Goal: Task Accomplishment & Management: Complete application form

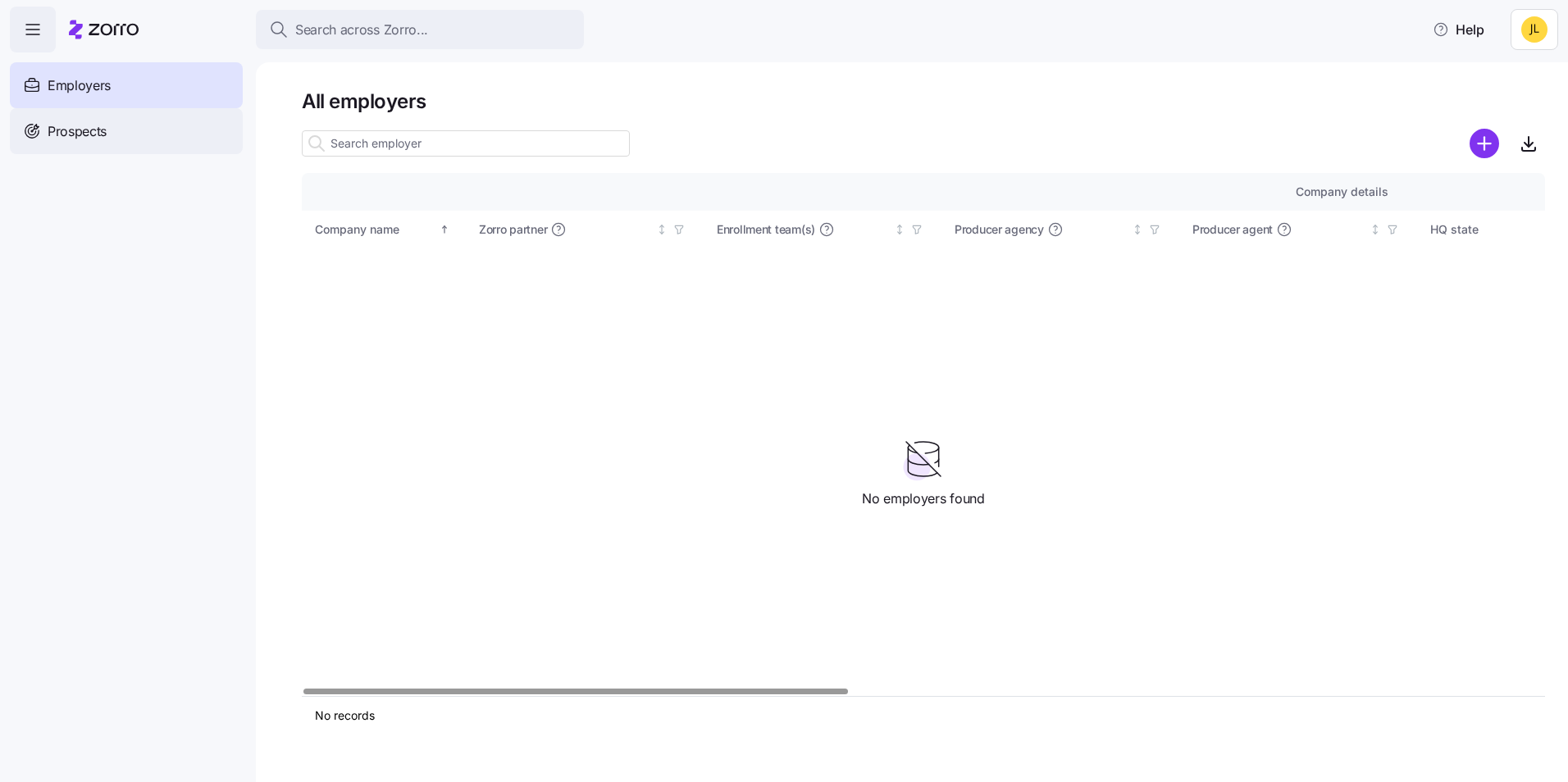
click at [123, 137] on div "Prospects" at bounding box center [125, 131] width 232 height 46
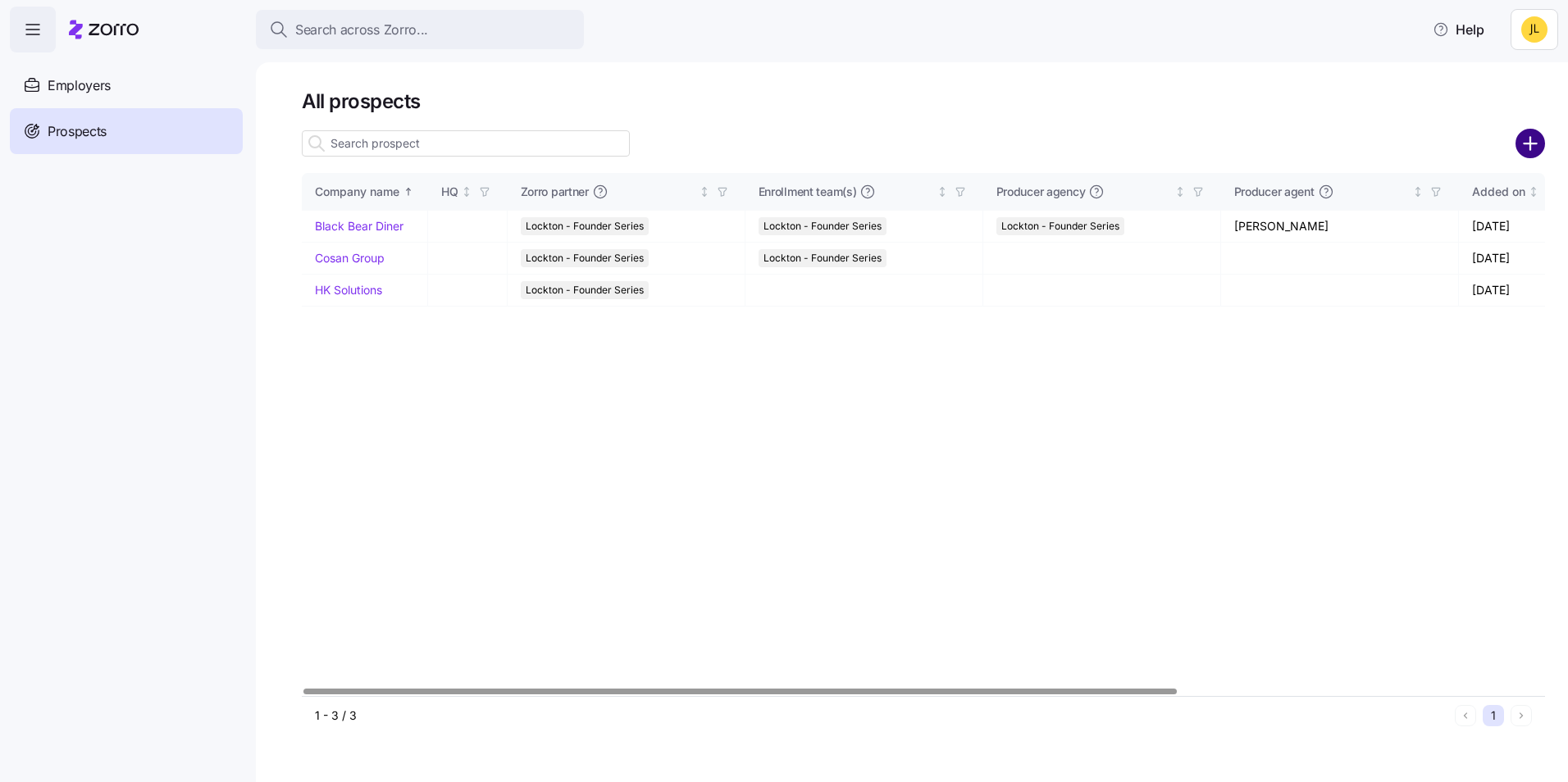
click at [1524, 150] on circle "add icon" at bounding box center [1530, 144] width 27 height 27
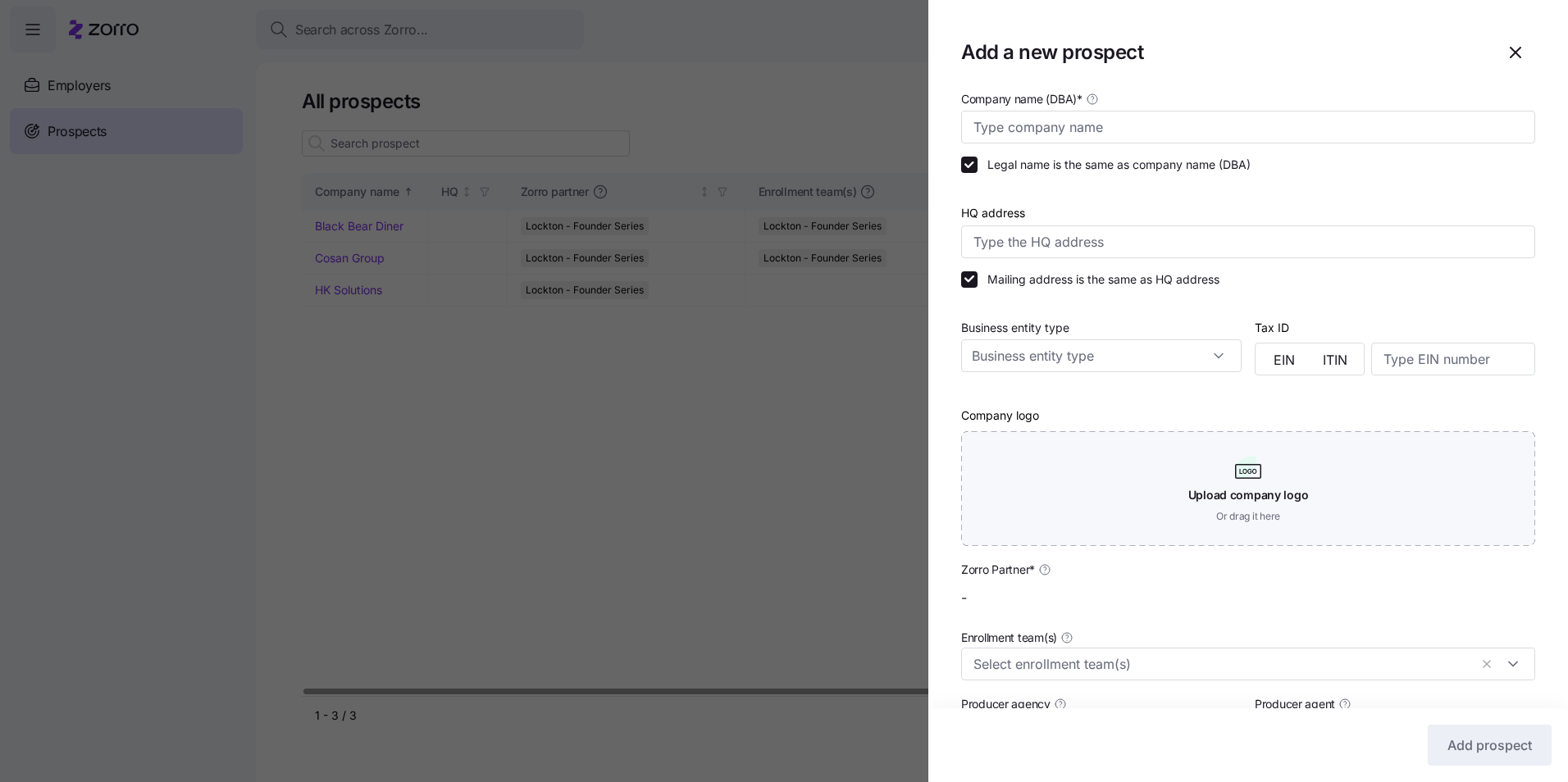
type input "Lockton - Founder Series"
click at [1109, 133] on input "Company name (DBA) *" at bounding box center [1247, 127] width 574 height 33
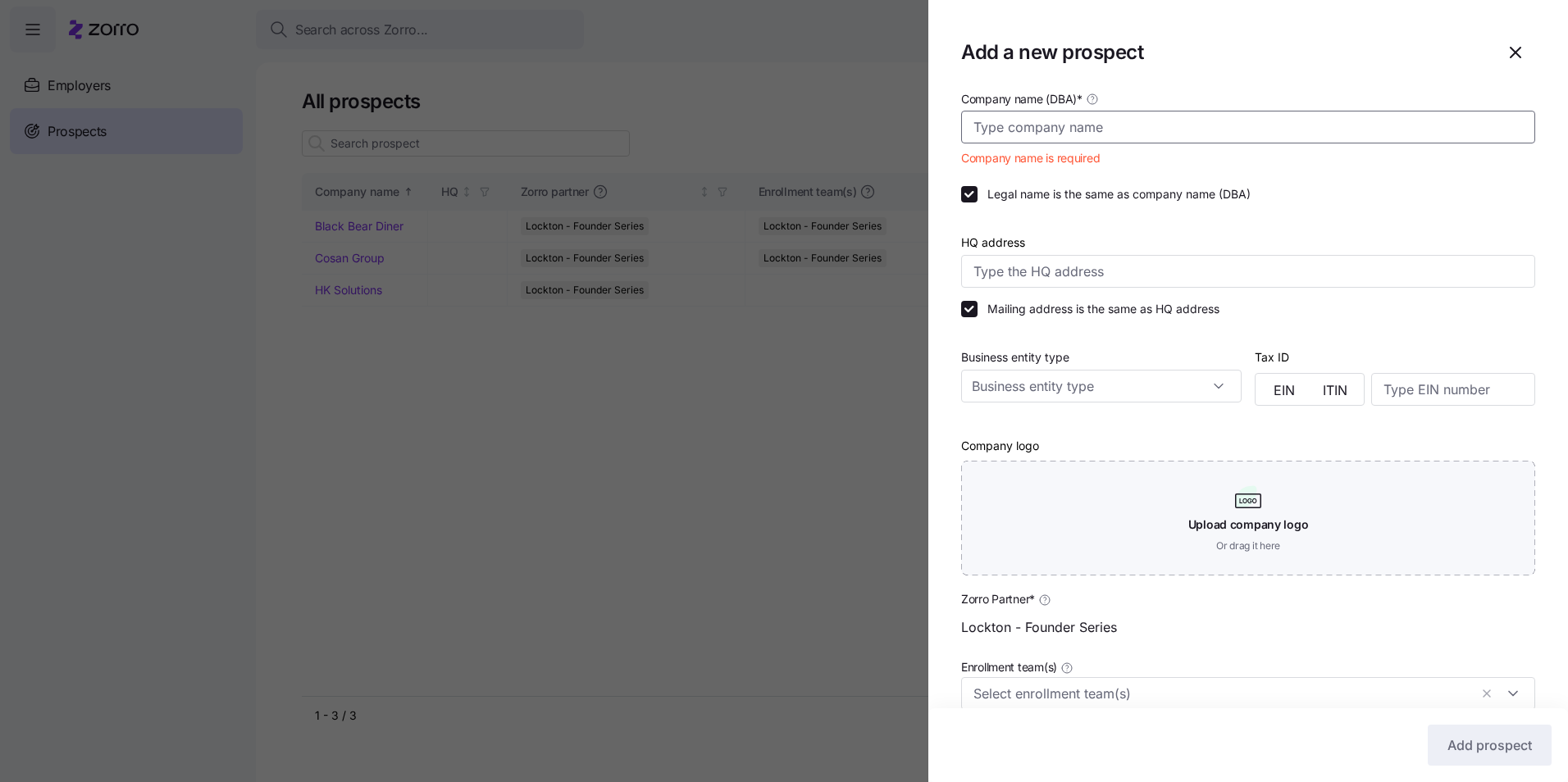
click at [1071, 134] on input "Company name (DBA) *" at bounding box center [1247, 127] width 574 height 33
paste input "[PERSON_NAME] Automotive"
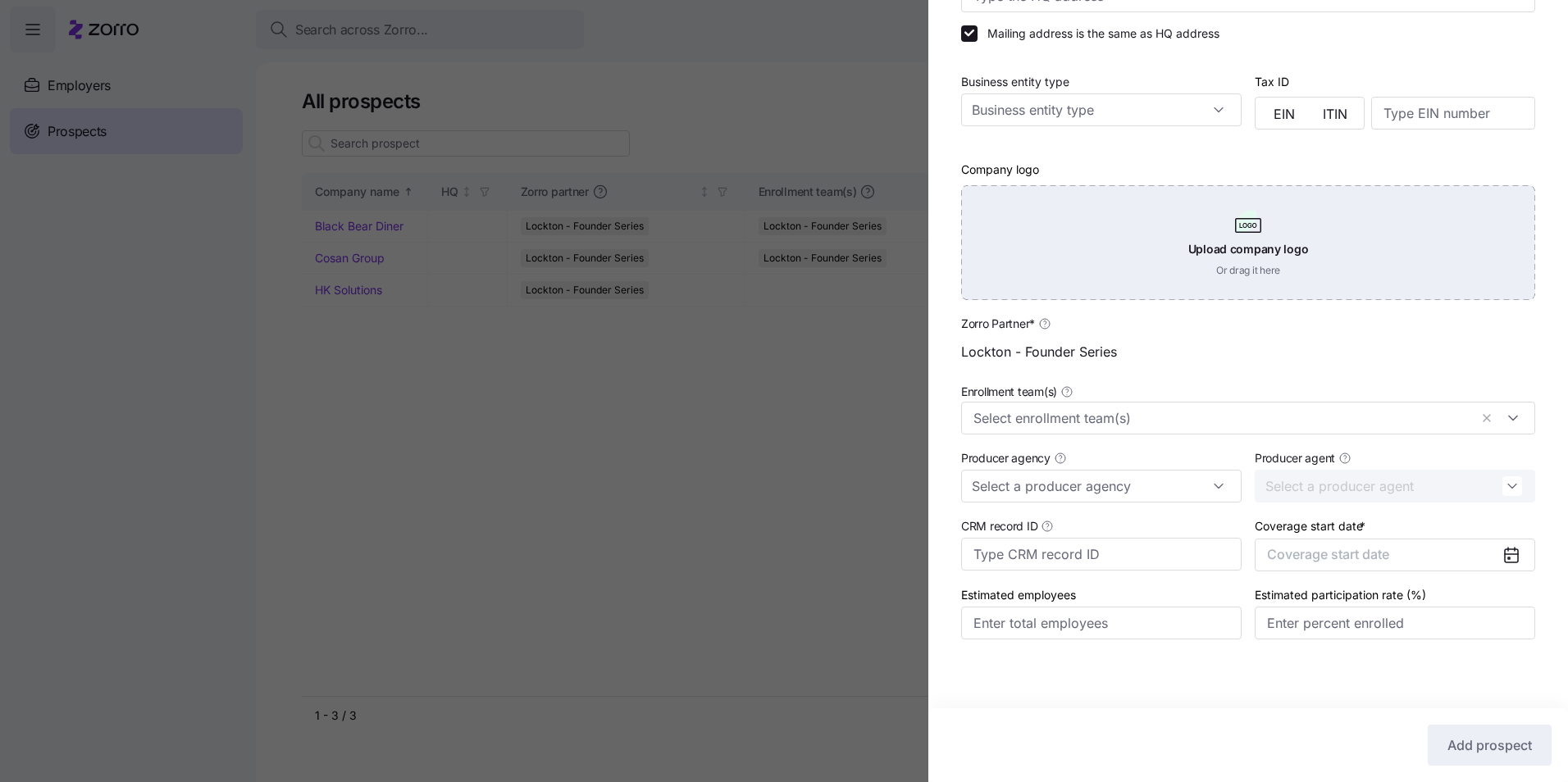
scroll to position [249, 0]
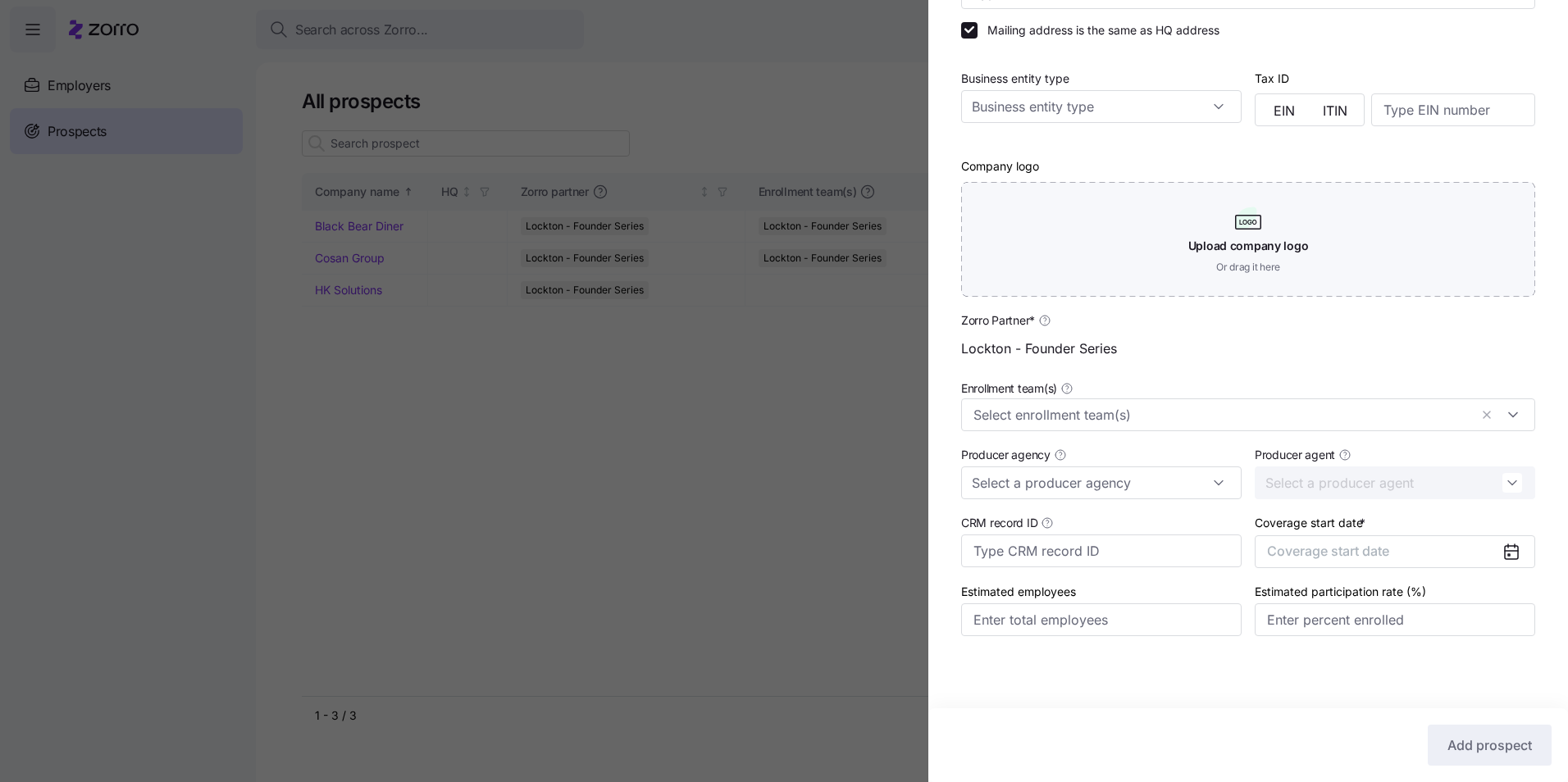
type input "[PERSON_NAME] Automotive"
click at [1504, 551] on icon at bounding box center [1511, 551] width 14 height 0
click at [1339, 559] on span "Coverage start date" at bounding box center [1328, 551] width 122 height 16
click at [1487, 599] on icon "button" at bounding box center [1493, 602] width 15 height 15
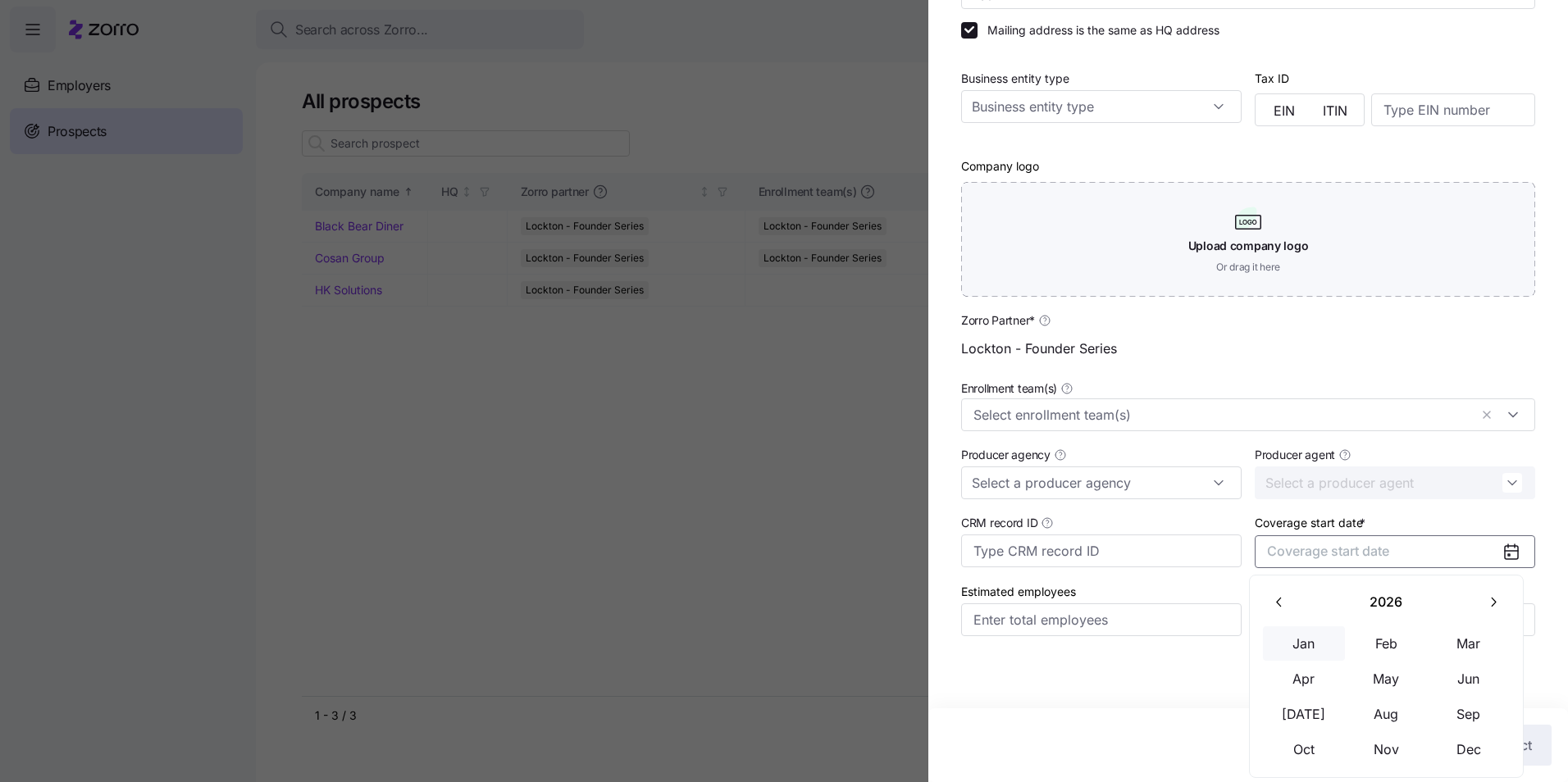
click at [1322, 645] on button "Jan" at bounding box center [1303, 644] width 82 height 35
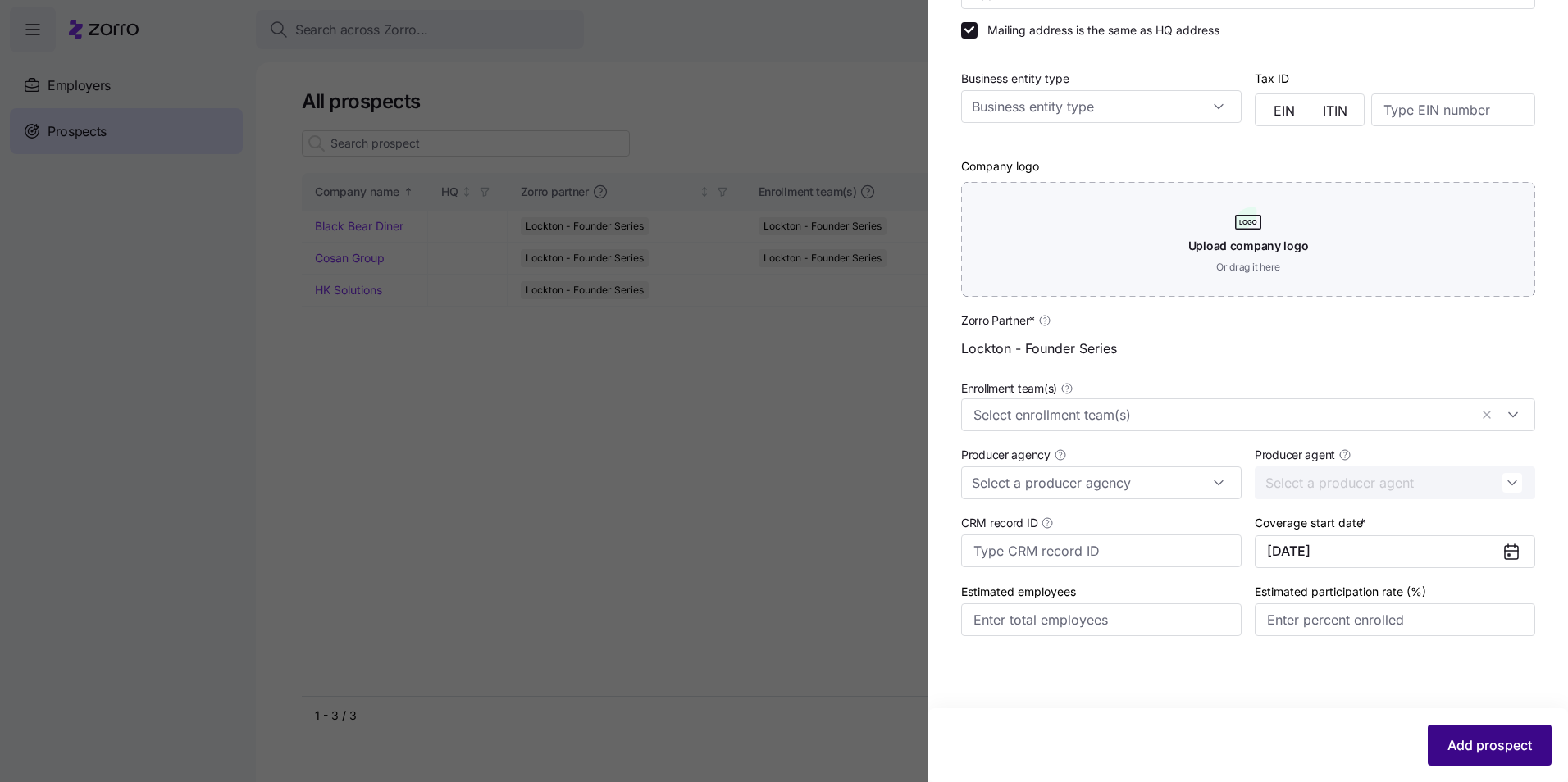
click at [1470, 753] on span "Add prospect" at bounding box center [1490, 745] width 85 height 19
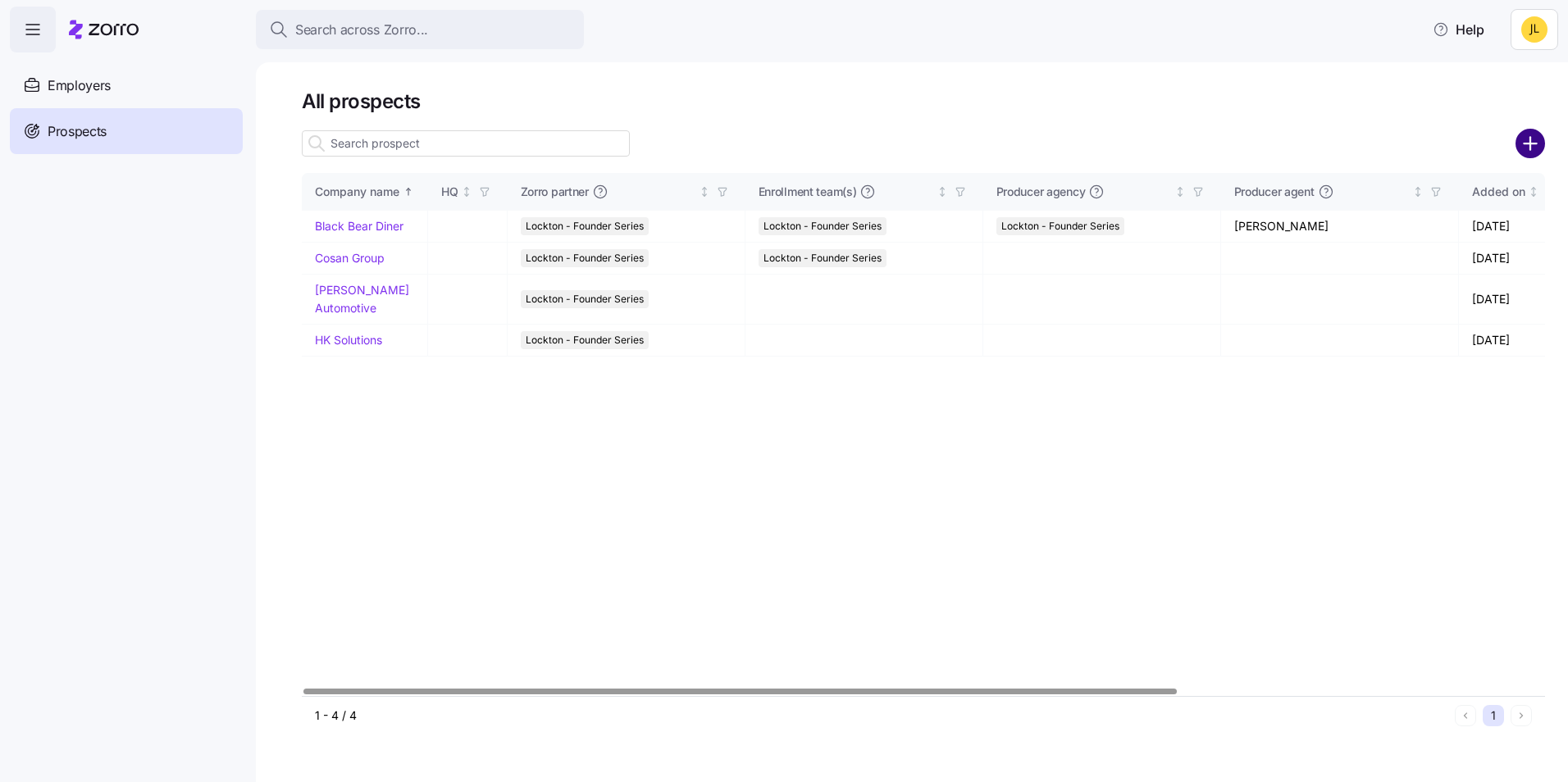
click at [1525, 138] on circle "add icon" at bounding box center [1530, 144] width 27 height 27
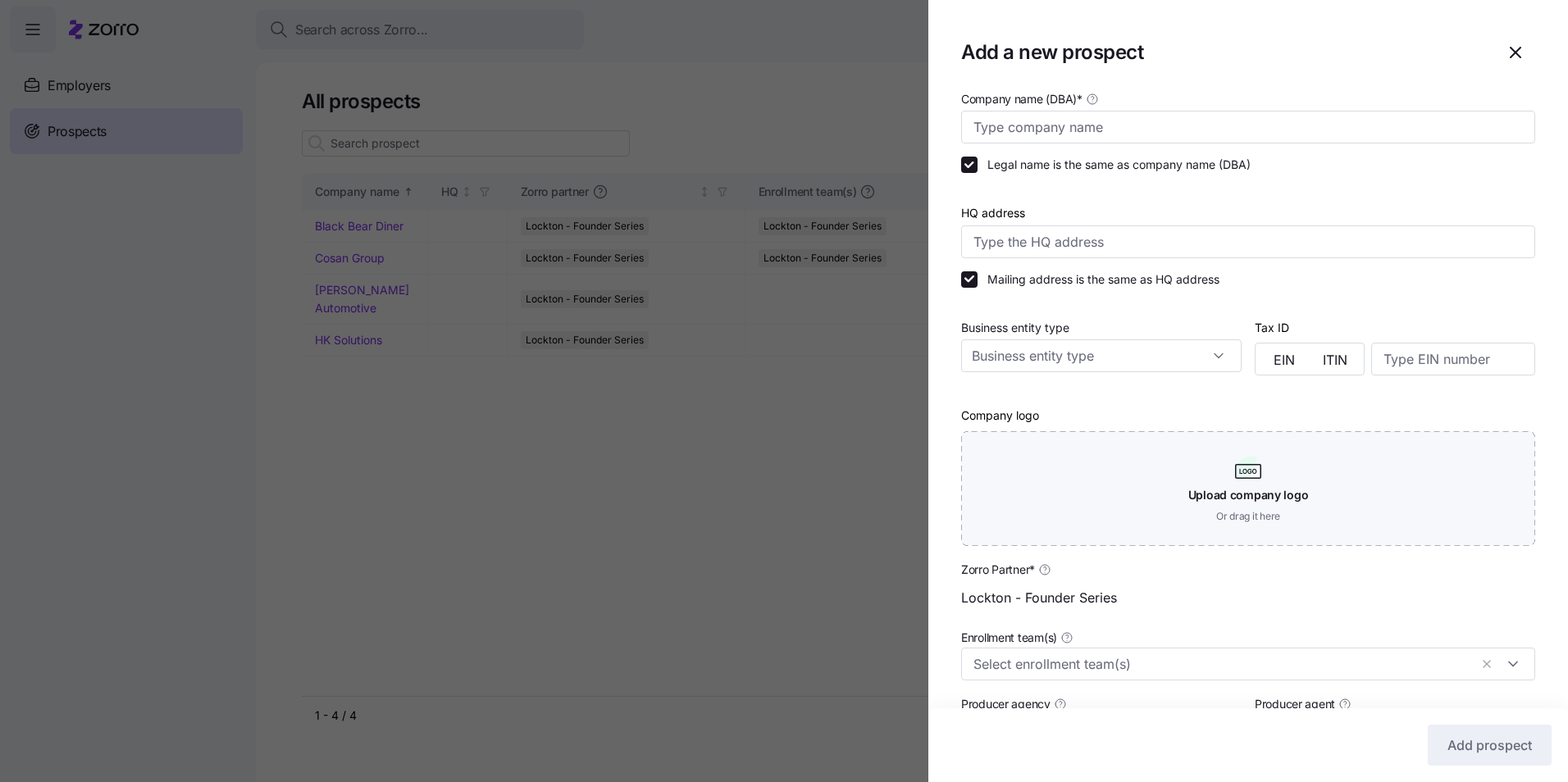
drag, startPoint x: 681, startPoint y: 420, endPoint x: 657, endPoint y: 418, distance: 24.1
click at [679, 420] on div at bounding box center [784, 391] width 1568 height 782
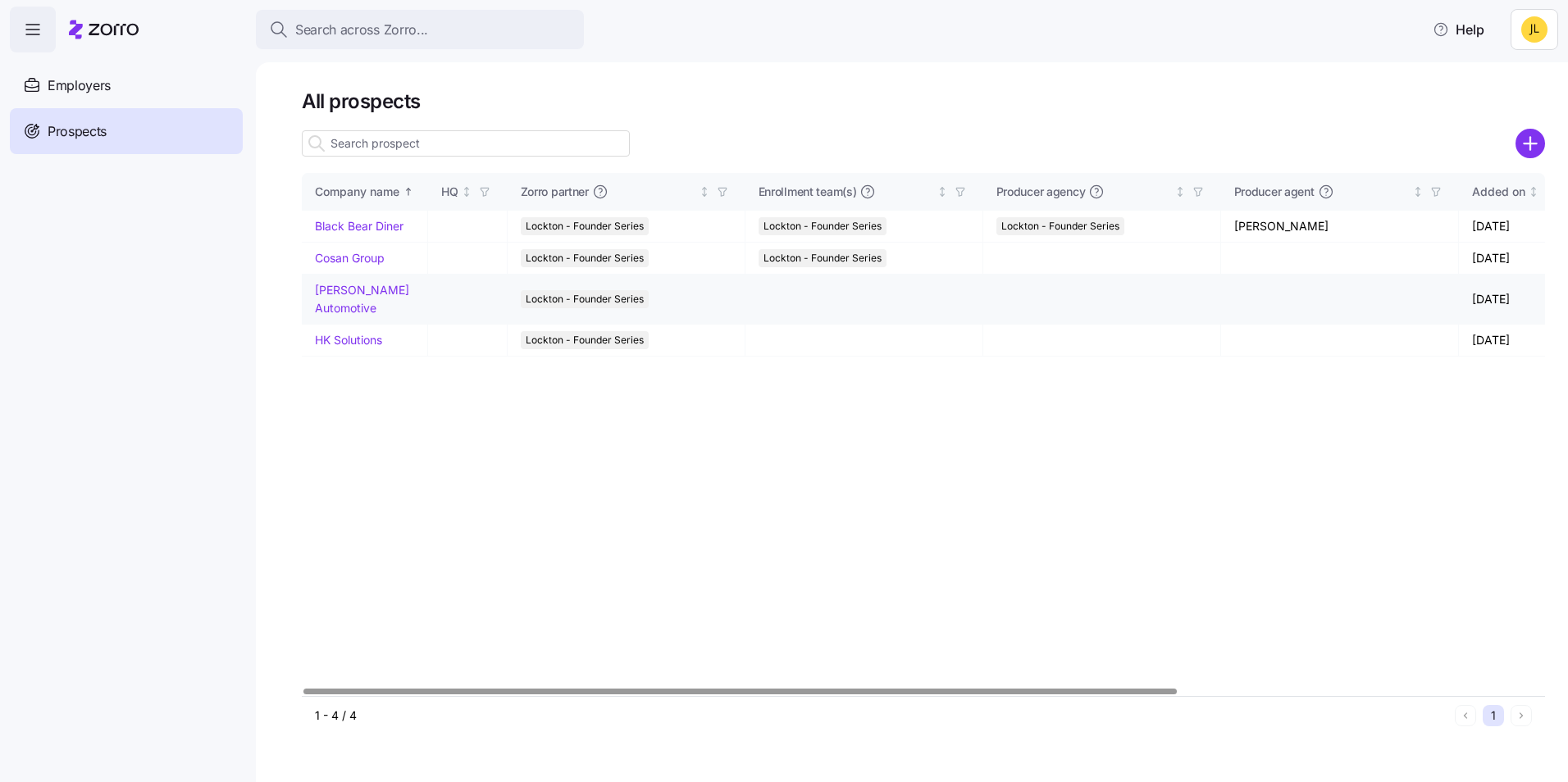
click at [359, 297] on link "[PERSON_NAME] Automotive" at bounding box center [362, 298] width 95 height 32
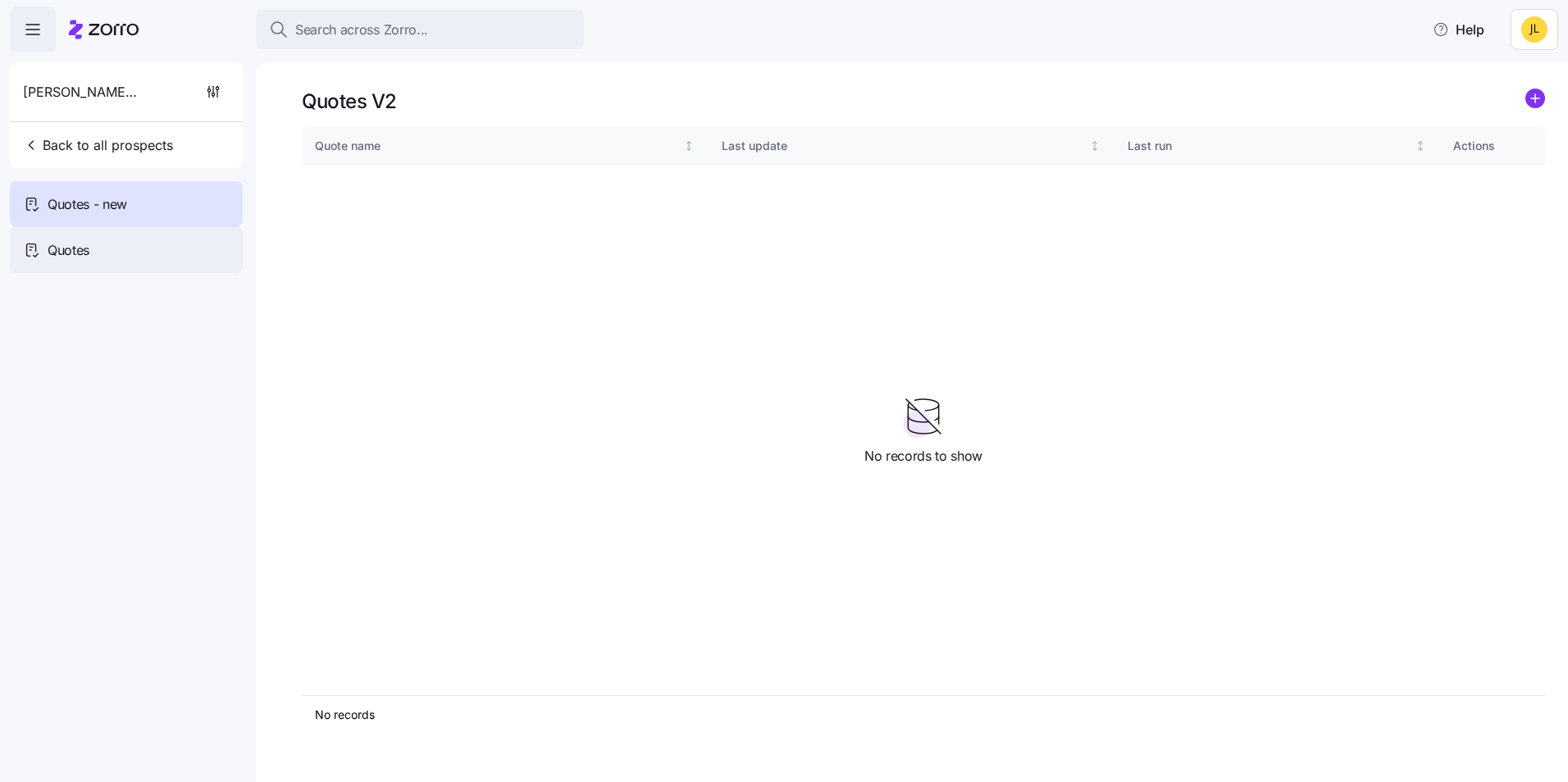
click at [92, 257] on div "Quotes" at bounding box center [125, 251] width 232 height 46
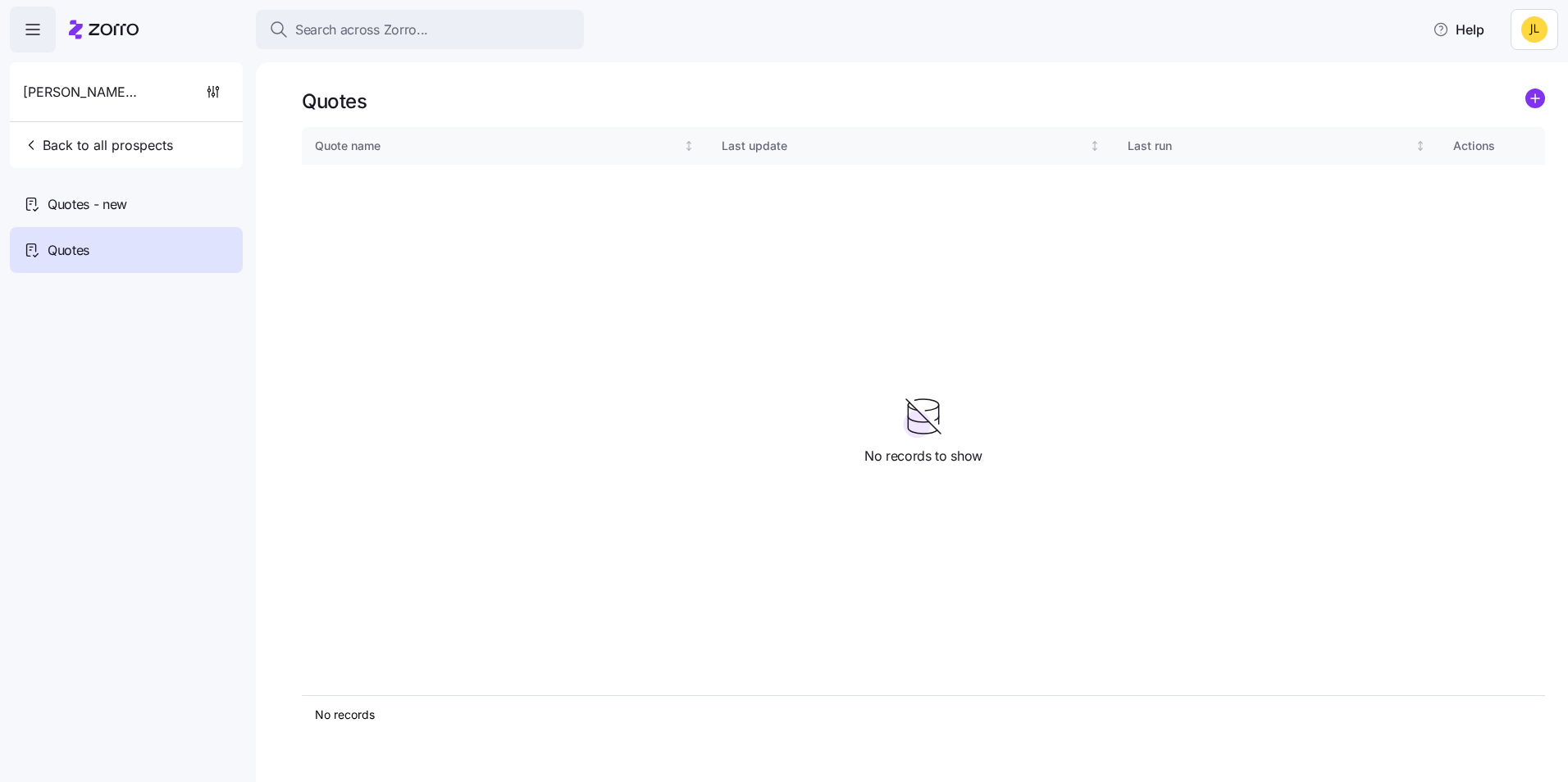
click at [1527, 89] on icon "add icon" at bounding box center [1534, 98] width 19 height 19
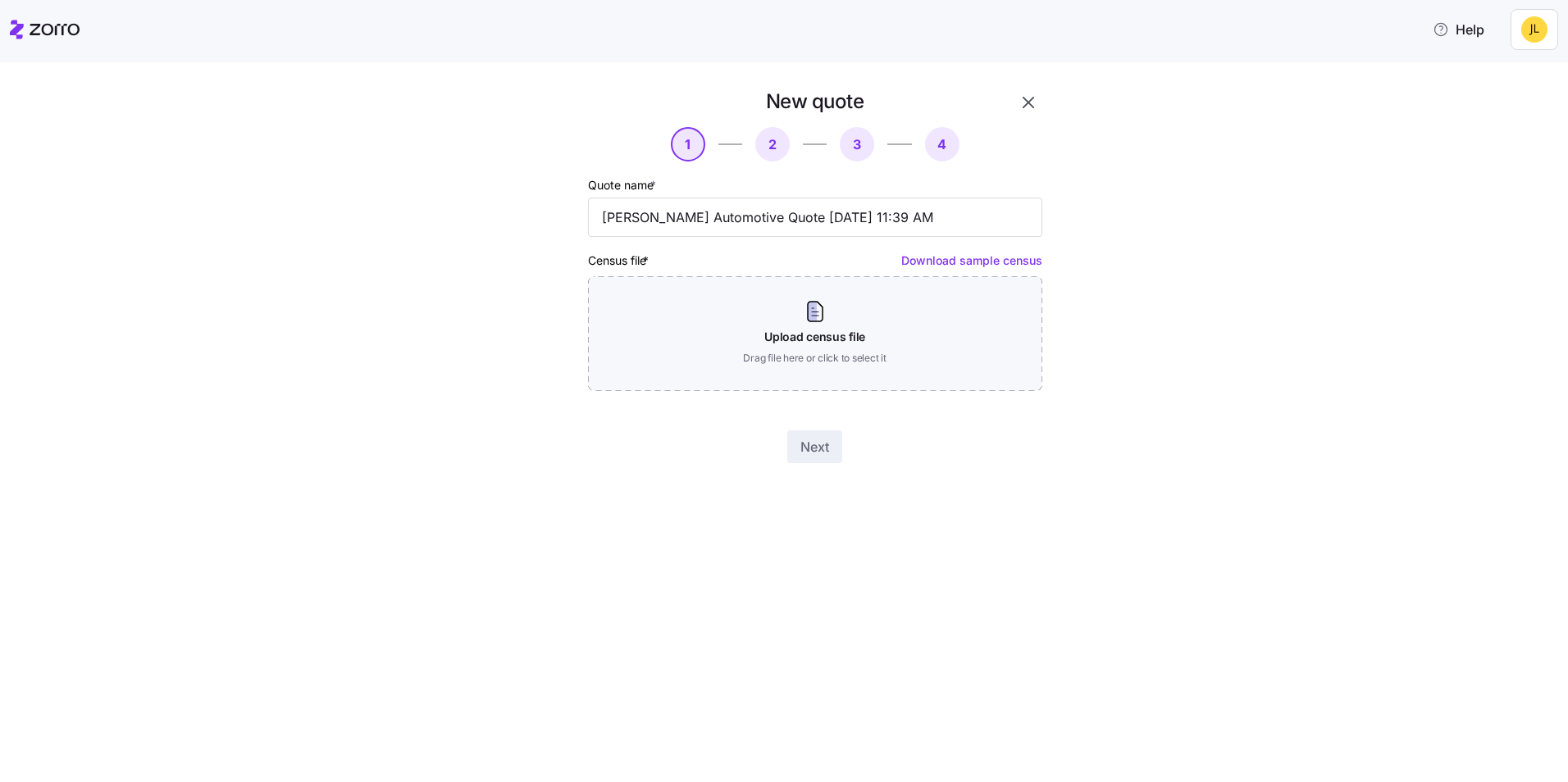
click at [965, 257] on link "Download sample census" at bounding box center [971, 260] width 141 height 13
